Goal: Find specific page/section: Find specific page/section

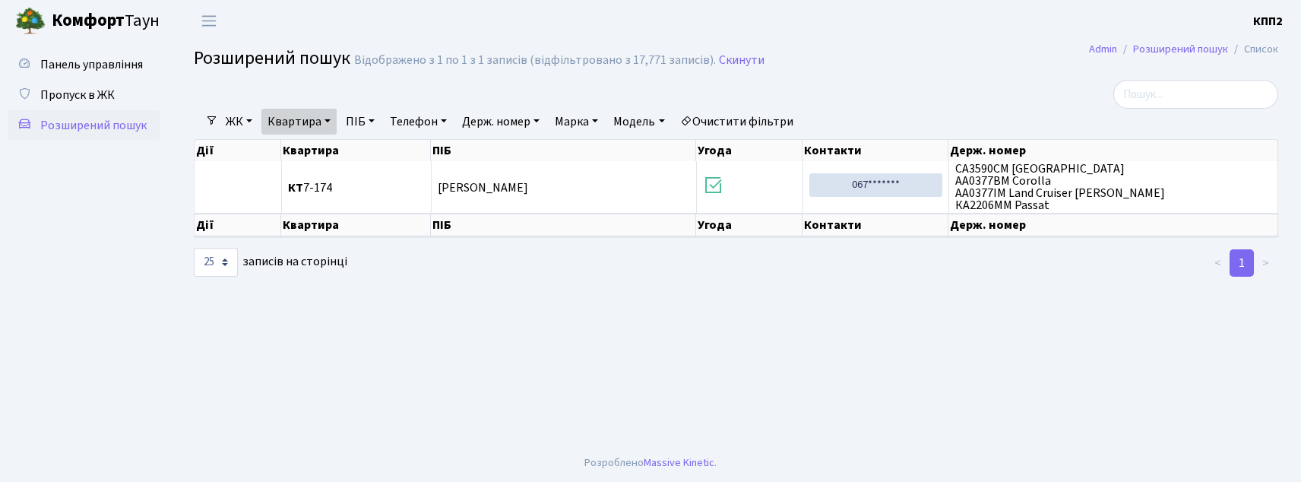
select select "25"
drag, startPoint x: 123, startPoint y: 119, endPoint x: 113, endPoint y: 62, distance: 57.1
click at [113, 62] on span "Панель управління" at bounding box center [91, 64] width 103 height 17
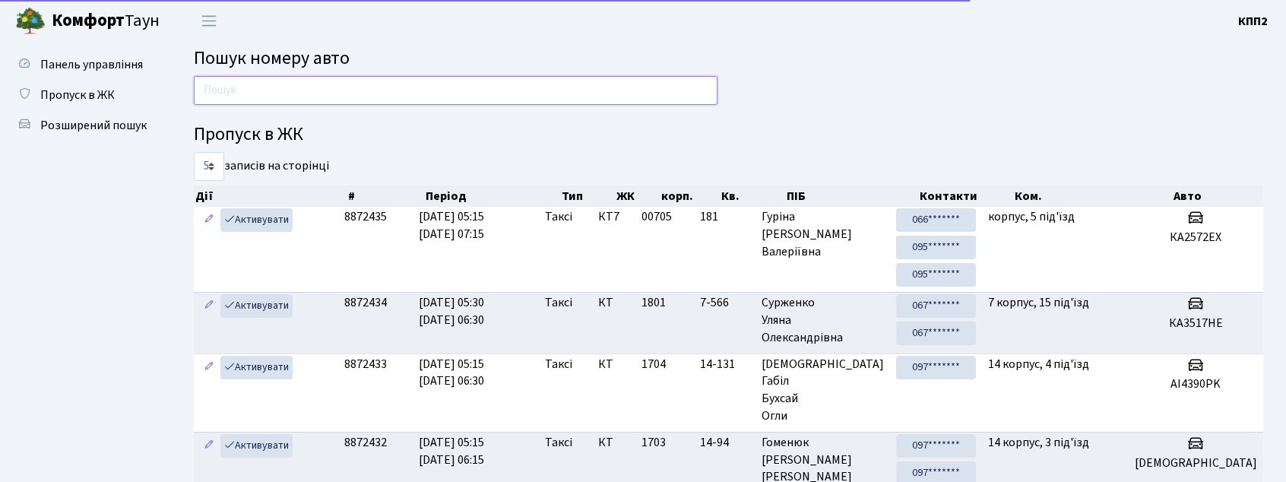
click at [238, 91] on input "text" at bounding box center [456, 90] width 524 height 29
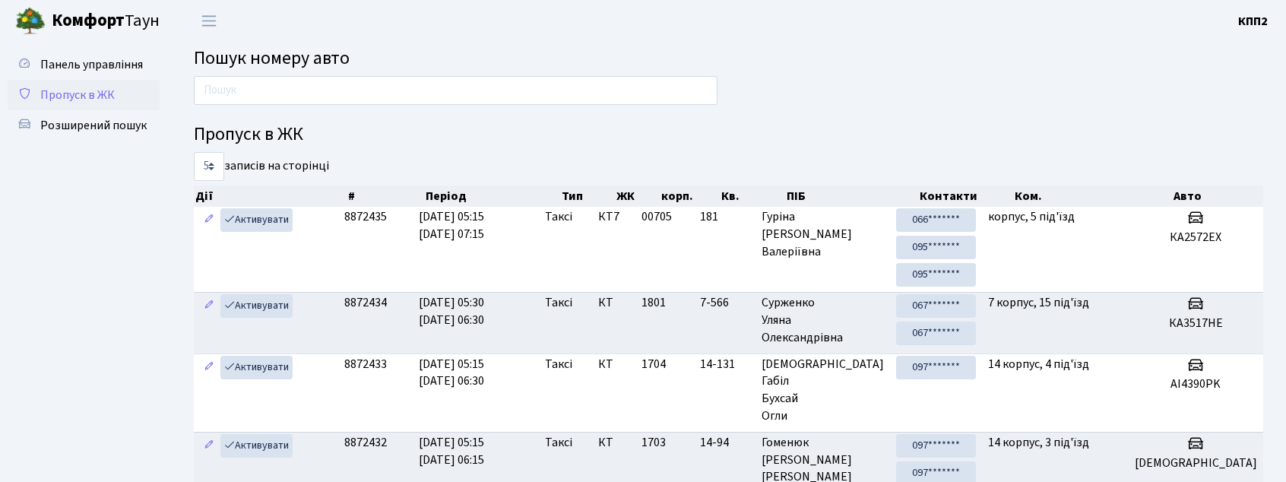
click at [65, 92] on span "Пропуск в ЖК" at bounding box center [77, 95] width 74 height 17
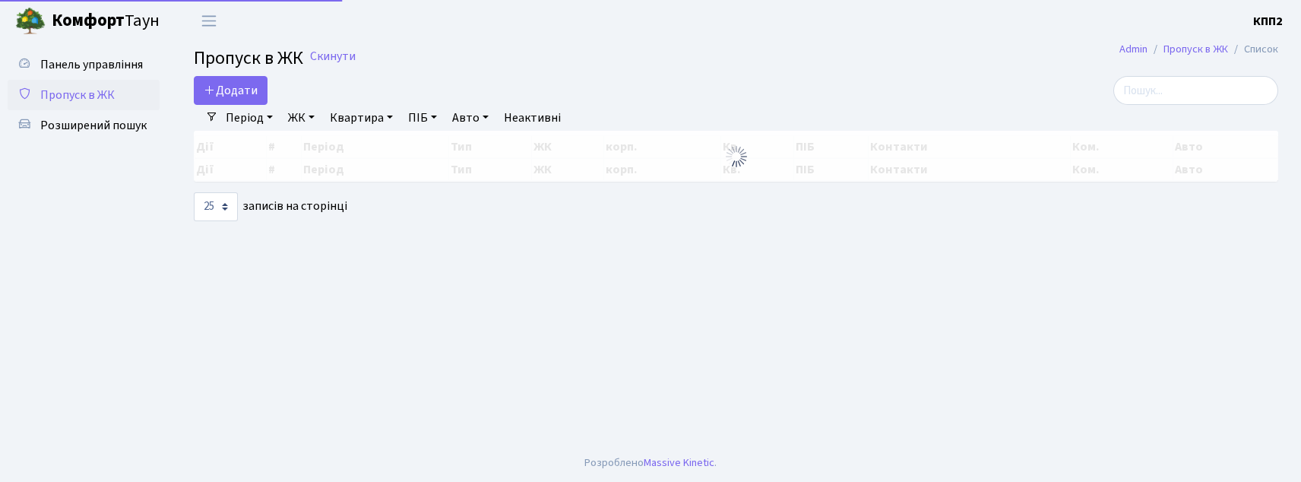
select select "25"
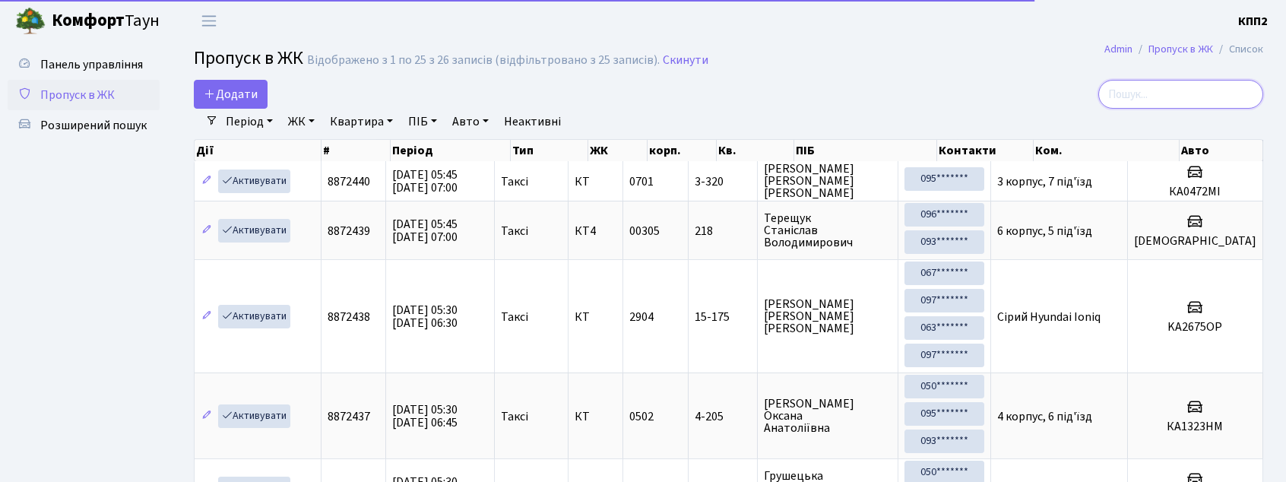
click at [1192, 95] on input "search" at bounding box center [1180, 94] width 165 height 29
